Goal: Find specific page/section: Find specific page/section

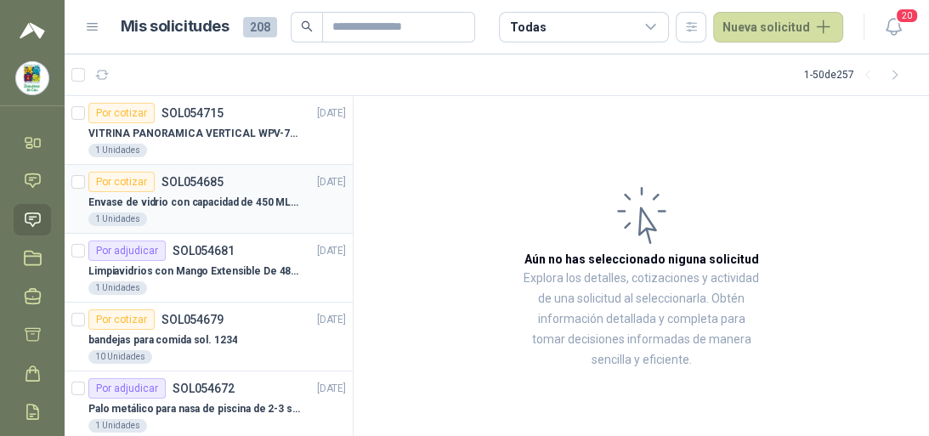
click at [235, 208] on p "Envase de vidrio con capacidad de 450 ML – 9X8X8 CM Caja x 12 unidades" at bounding box center [194, 203] width 212 height 16
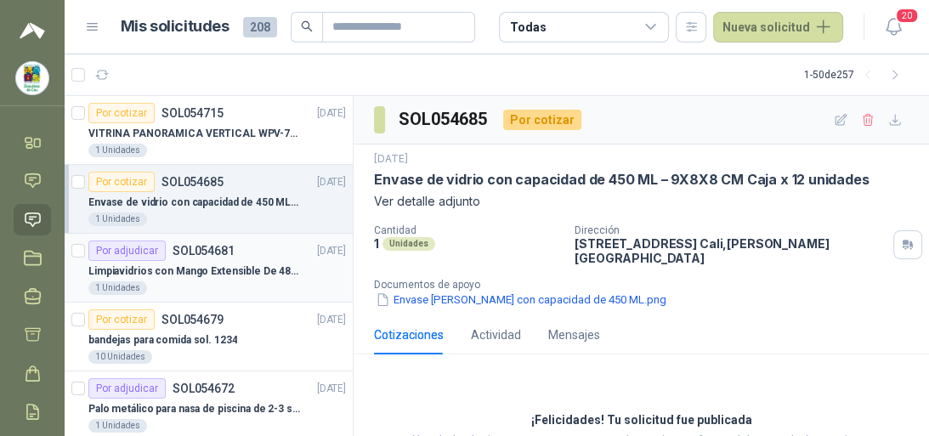
click at [228, 261] on div "Limpiavidrios con Mango Extensible De 48 a 78 cm" at bounding box center [216, 271] width 257 height 20
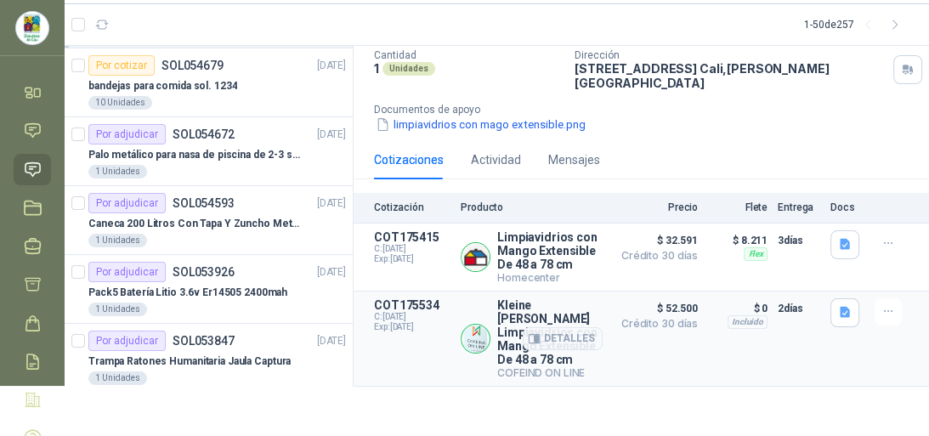
scroll to position [116, 0]
